Goal: Information Seeking & Learning: Learn about a topic

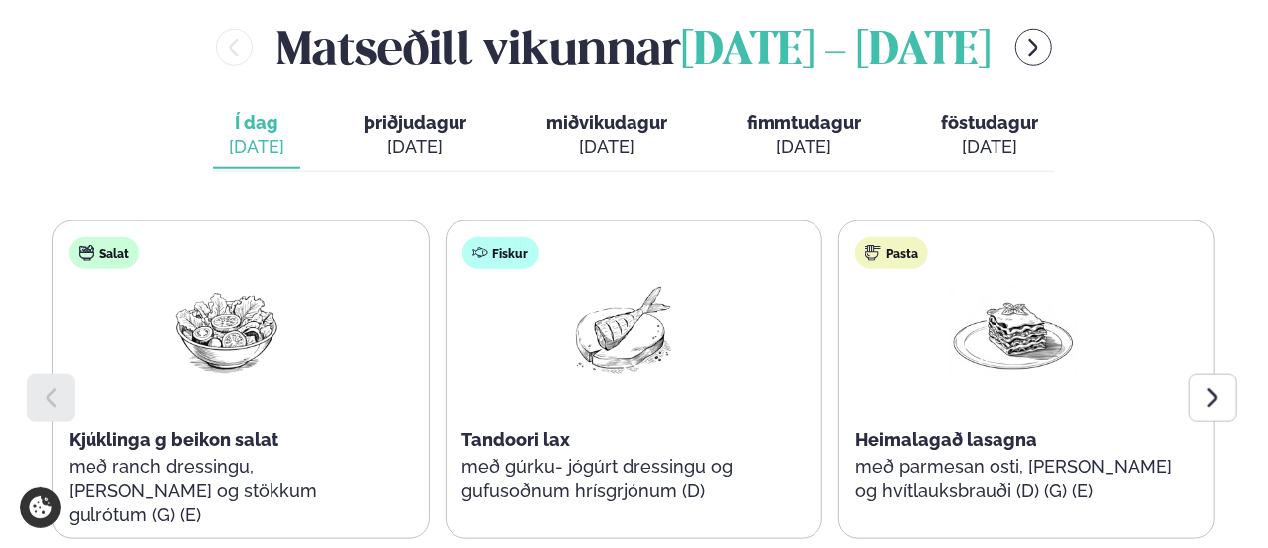
scroll to position [920, 0]
click at [1203, 373] on div at bounding box center [1213, 397] width 48 height 48
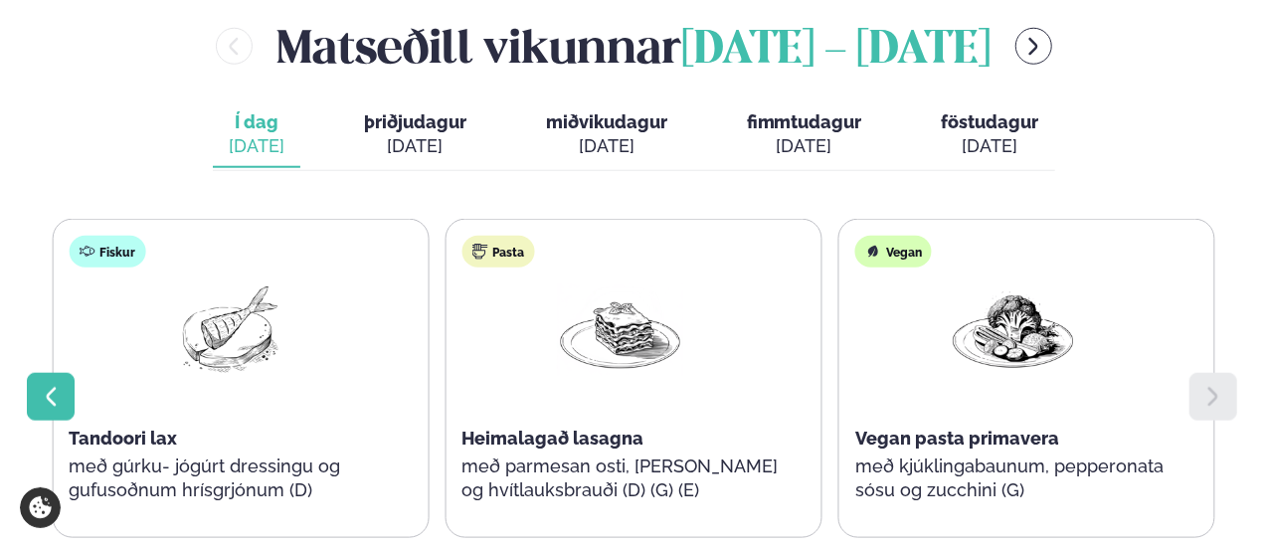
click at [36, 373] on div at bounding box center [51, 397] width 48 height 48
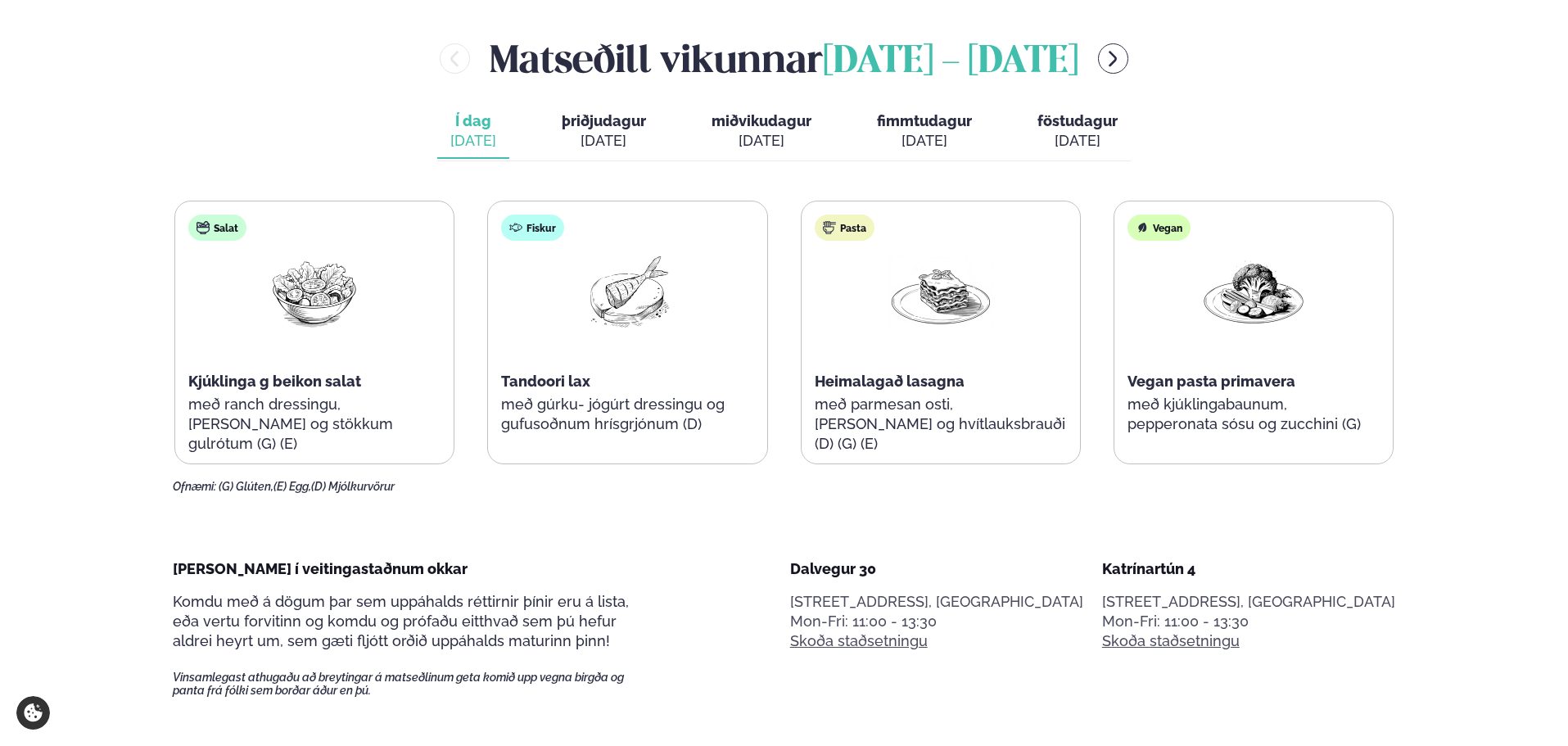
scroll to position [737, 0]
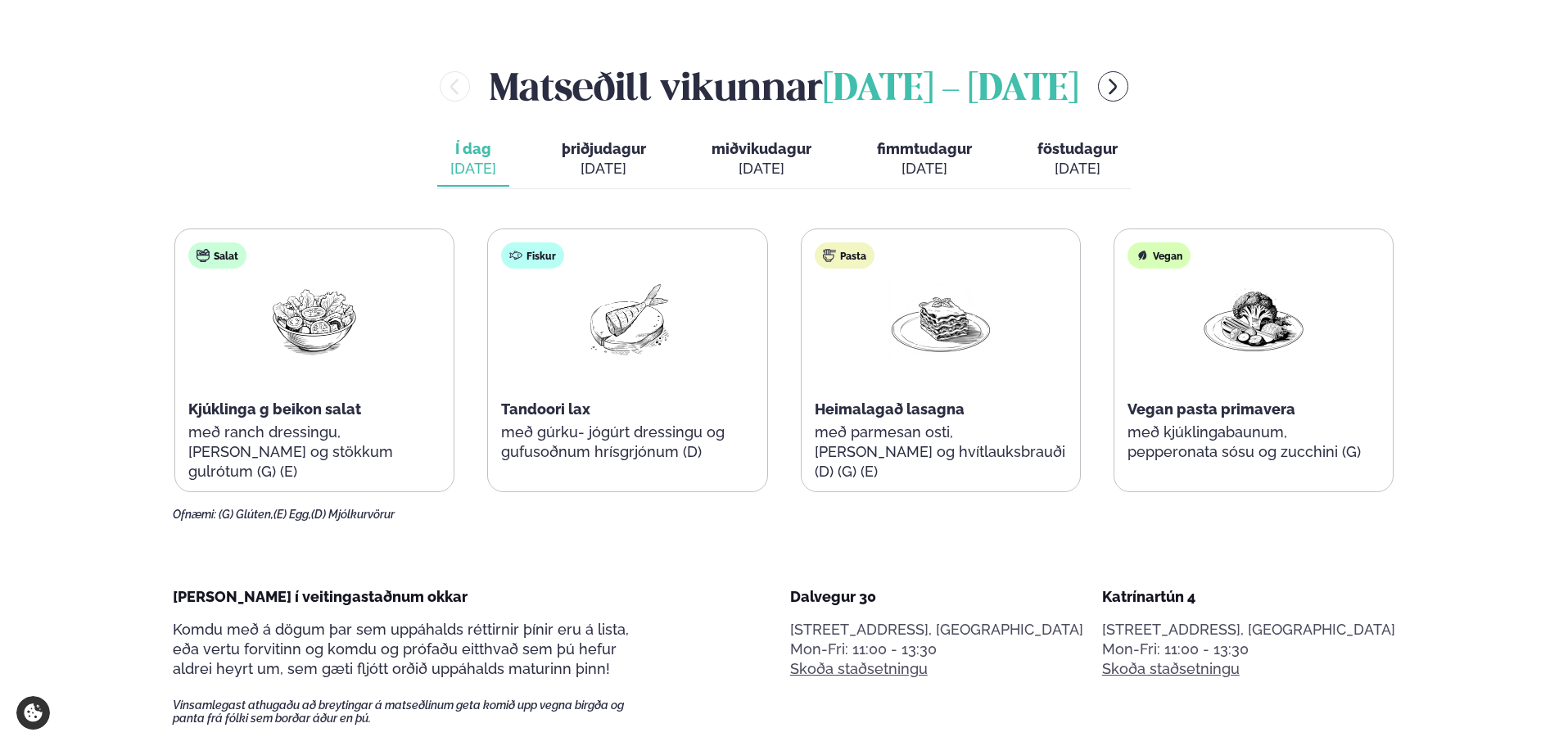
click at [779, 157] on span "miðvikudagur" at bounding box center [761, 148] width 100 height 17
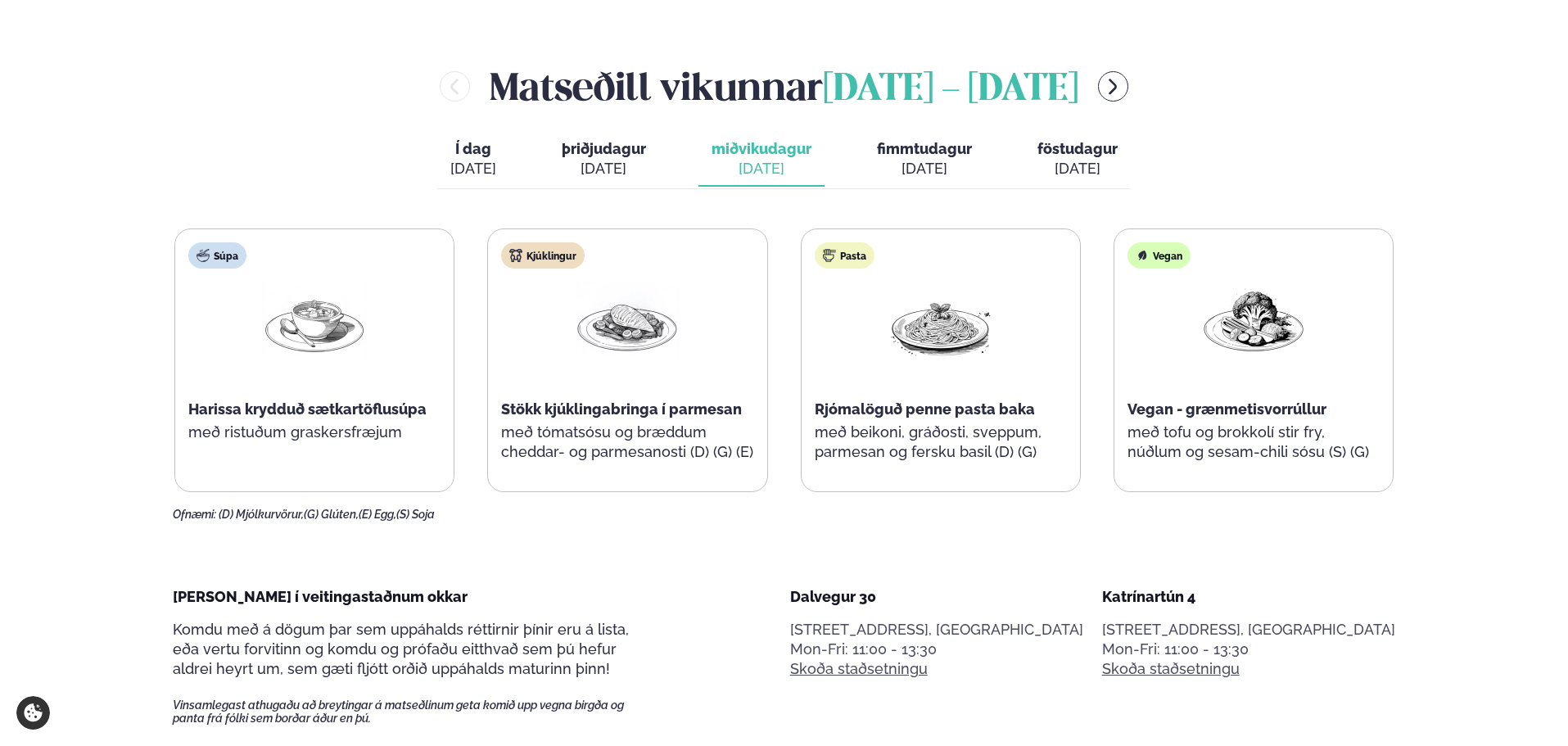
click at [633, 176] on div "[DATE]" at bounding box center [604, 169] width 84 height 20
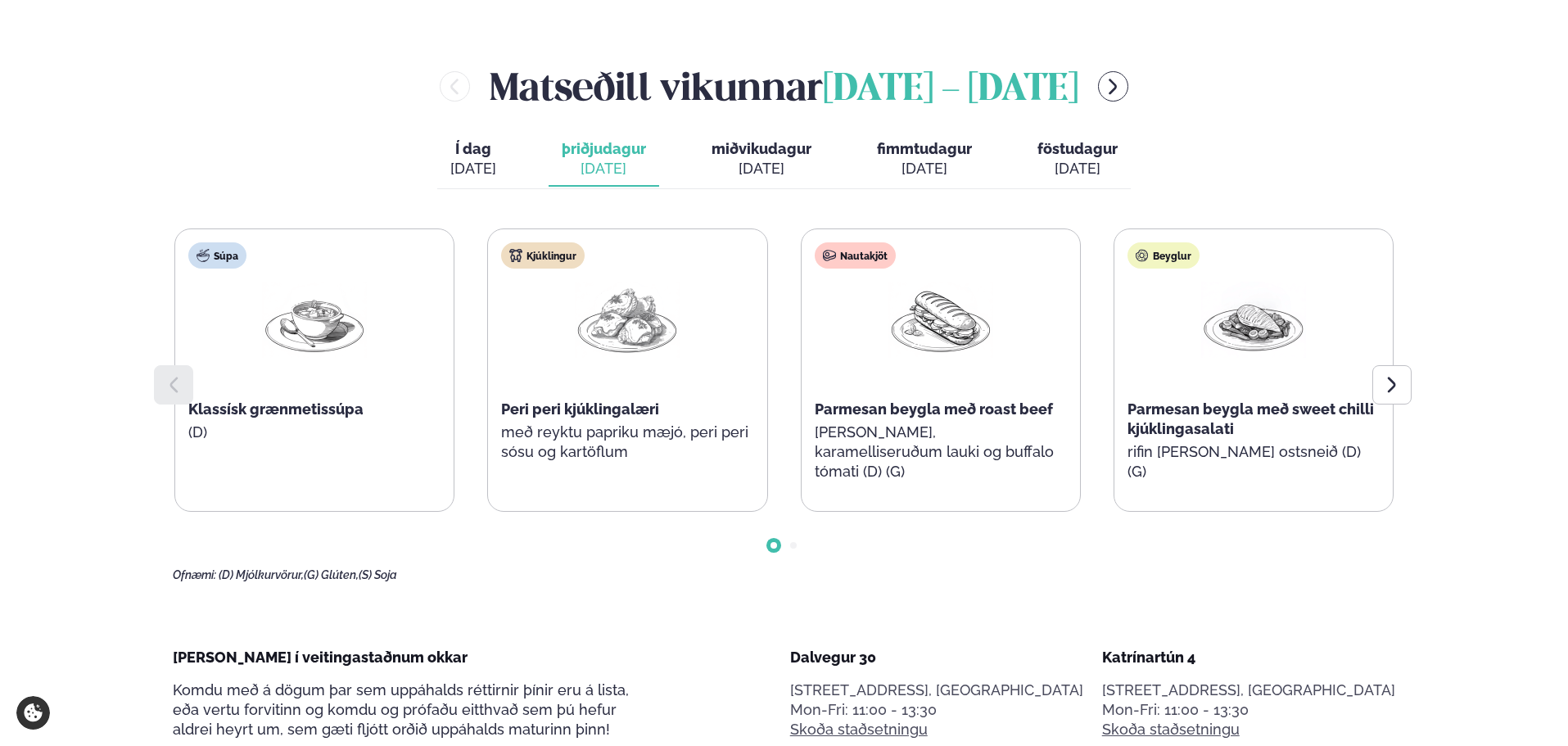
click at [735, 163] on div "[DATE]" at bounding box center [761, 169] width 100 height 20
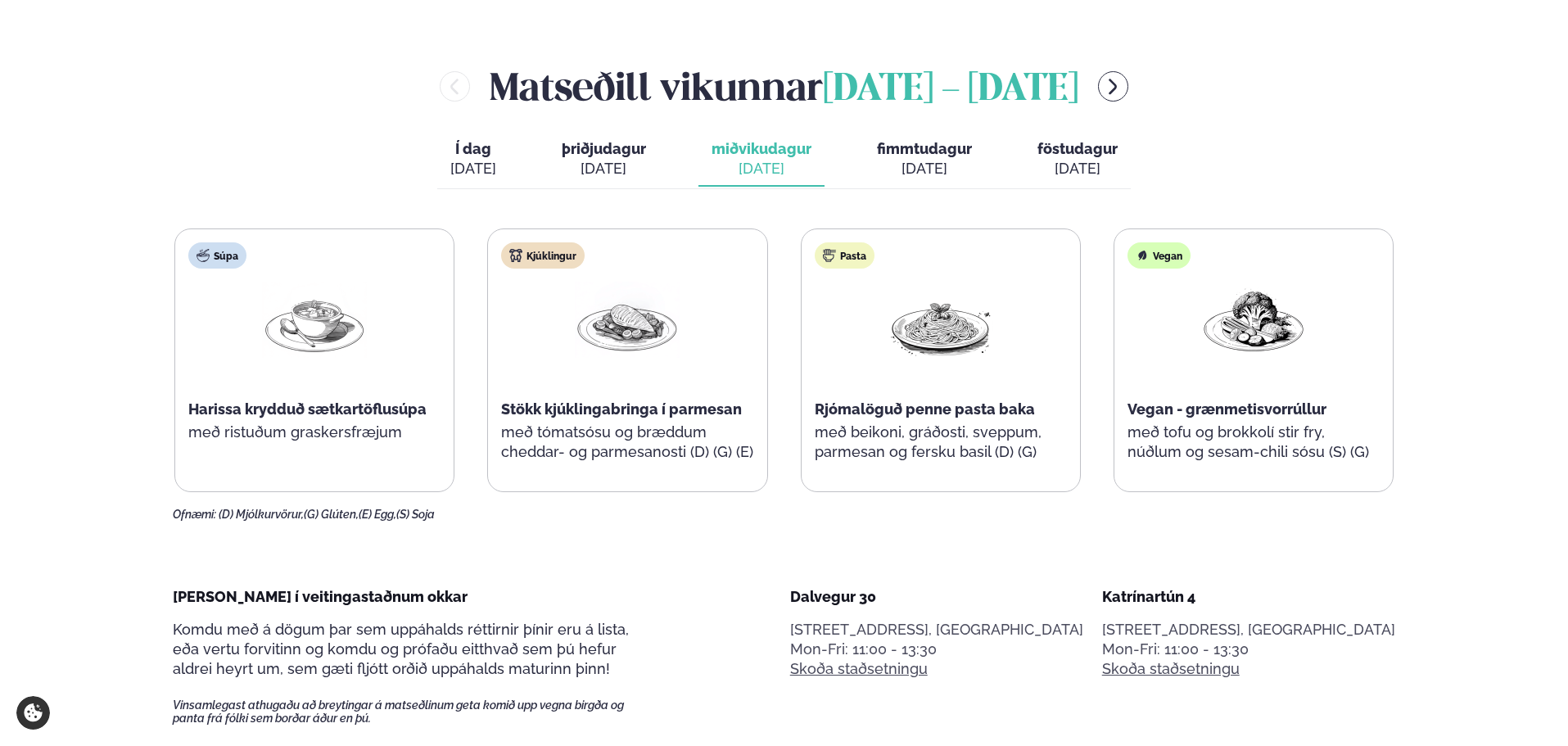
click at [940, 170] on div "[DATE]" at bounding box center [924, 169] width 95 height 20
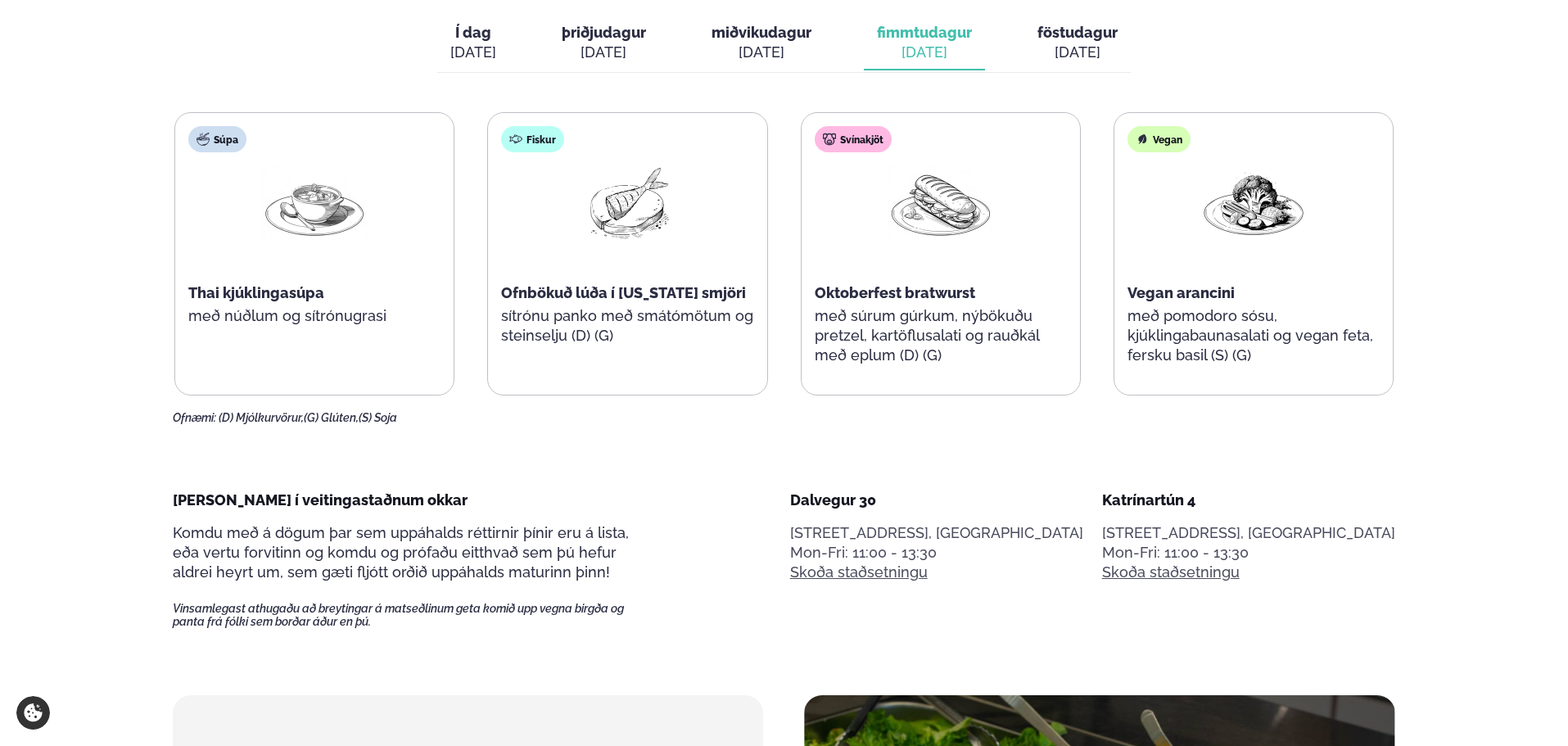
scroll to position [772, 0]
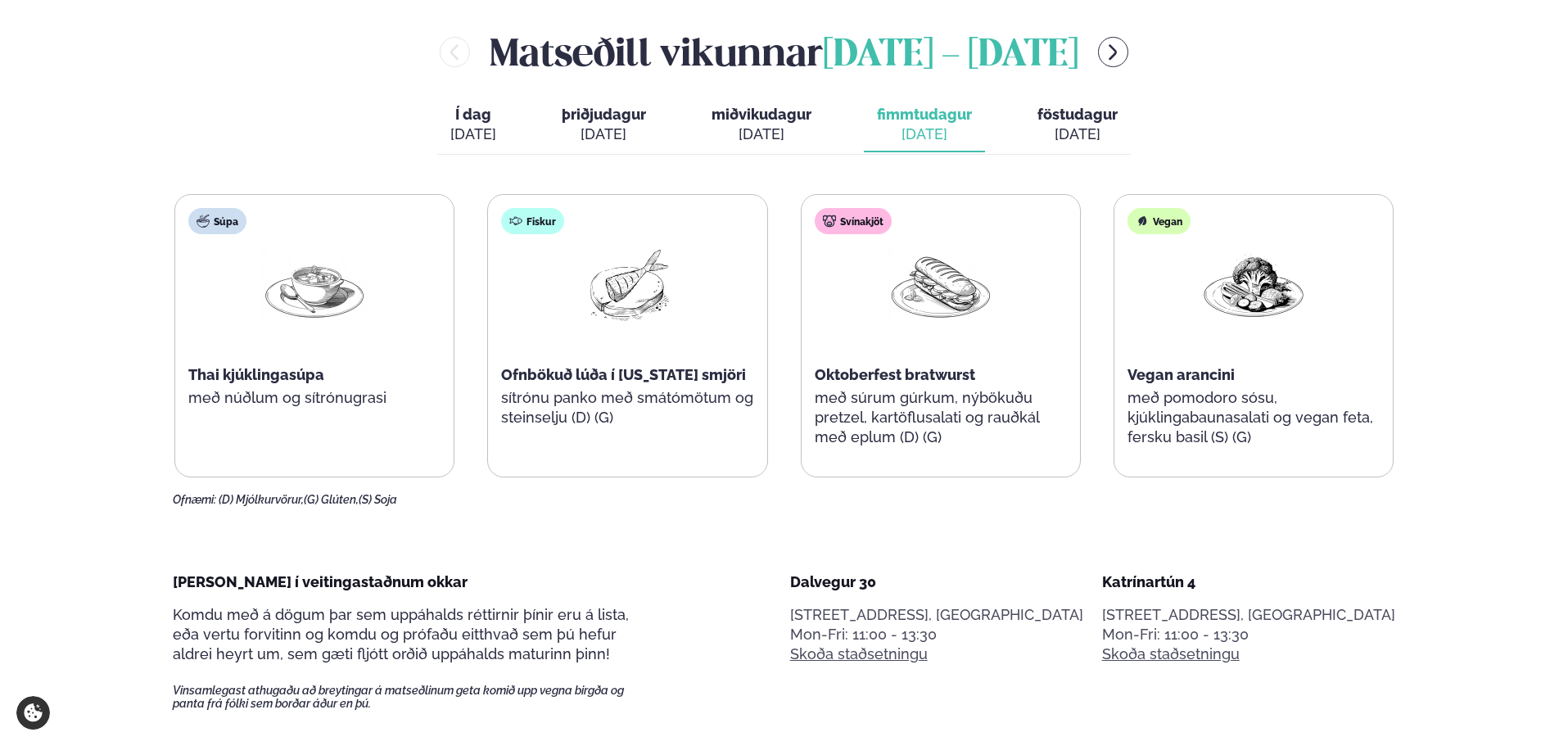
drag, startPoint x: 768, startPoint y: 144, endPoint x: 768, endPoint y: 154, distance: 10.0
click at [768, 154] on div "Í dag Í d. [DATE] þriðjudagur þri. [DATE] miðvikudagur mið. [DATE] fimmtudagur …" at bounding box center [784, 126] width 693 height 57
drag, startPoint x: 744, startPoint y: 169, endPoint x: 748, endPoint y: 191, distance: 22.4
click at [748, 189] on div "[PERSON_NAME] [DATE] - [DATE] Í dag Í d. [DATE] þriðjudagur þri. [DATE] miðviku…" at bounding box center [784, 266] width 1222 height 482
click at [738, 124] on button "miðvikudagur mið. [DATE]" at bounding box center [761, 125] width 126 height 54
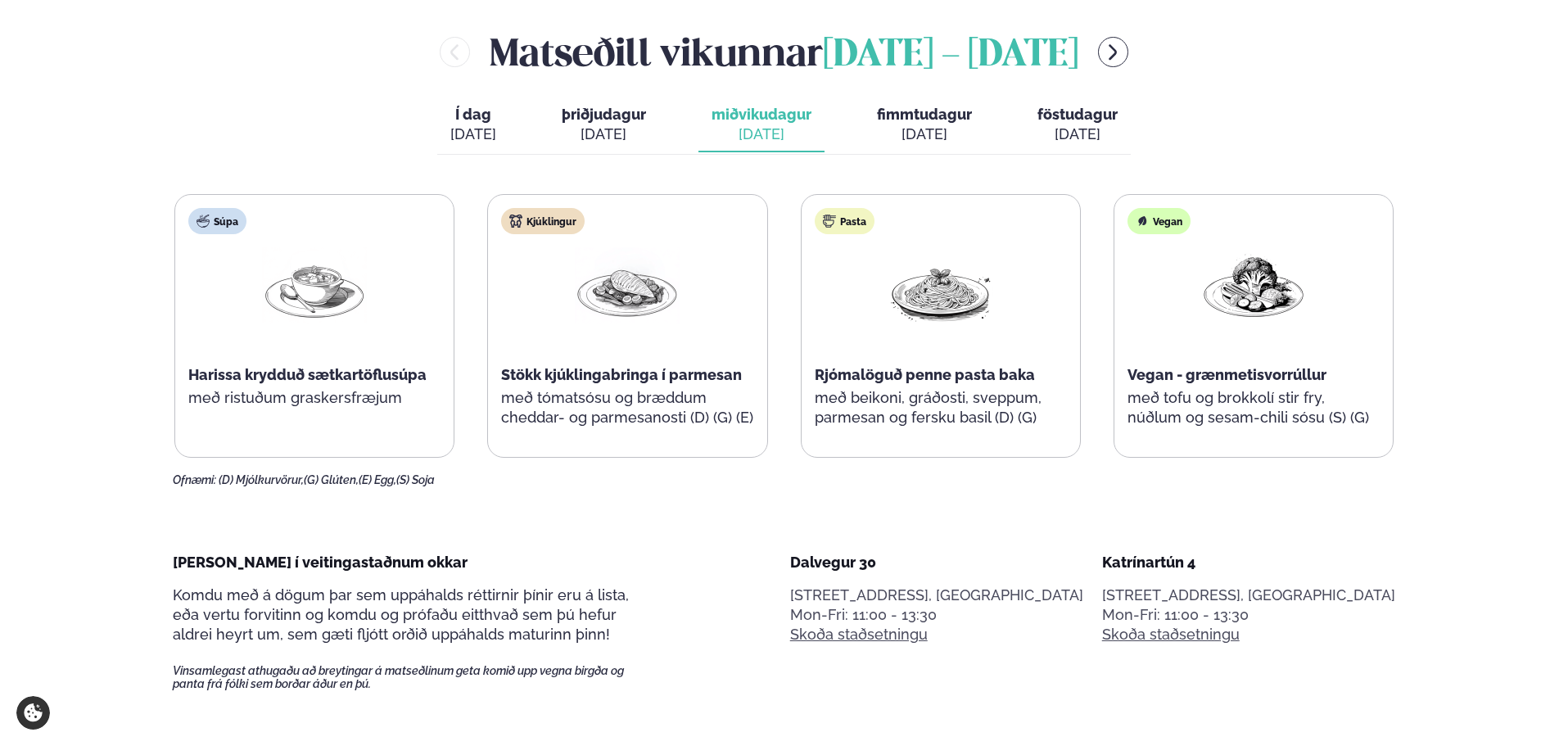
click at [620, 136] on div "[DATE]" at bounding box center [604, 134] width 84 height 20
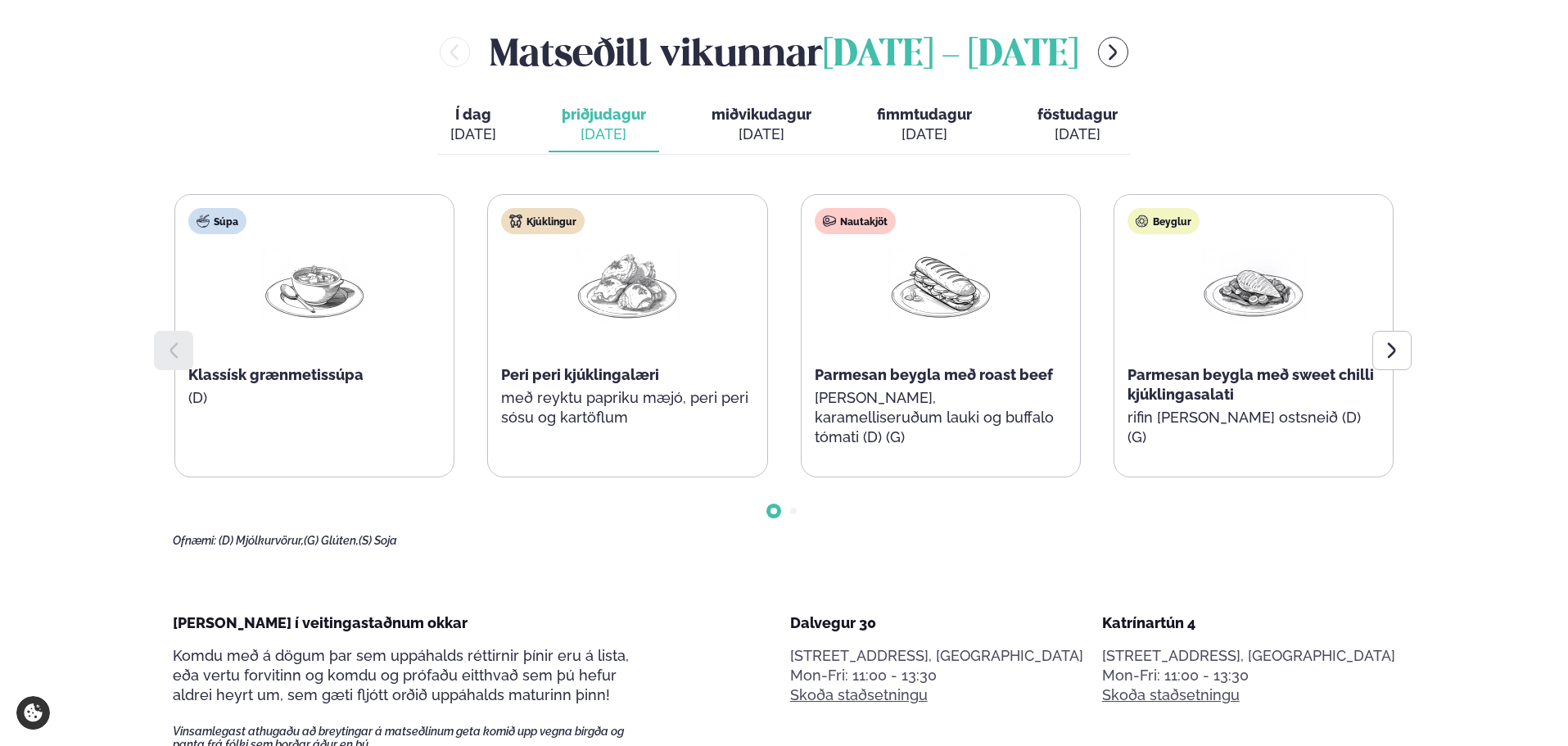
click at [1082, 128] on div "[DATE]" at bounding box center [1077, 134] width 80 height 20
